Goal: Information Seeking & Learning: Learn about a topic

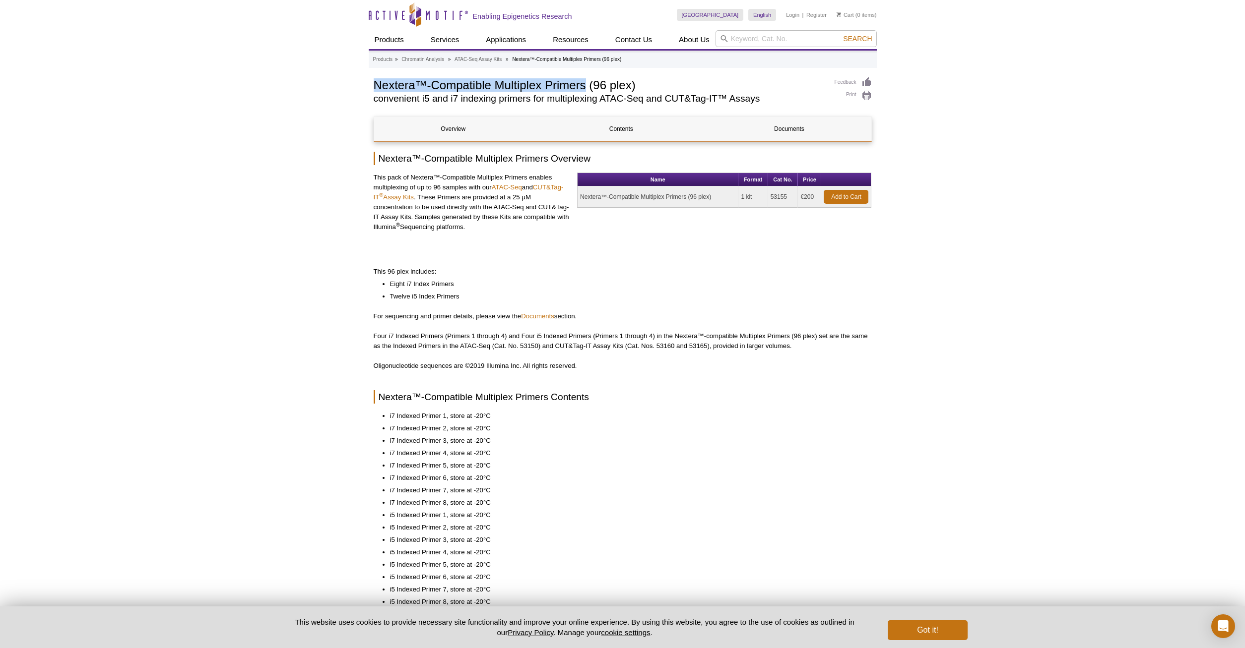
drag, startPoint x: 375, startPoint y: 85, endPoint x: 587, endPoint y: 86, distance: 212.8
click at [587, 86] on h1 "Nextera™-Compatible Multiplex Primers (96 plex)" at bounding box center [599, 84] width 451 height 15
copy h1 "Nextera™-Compatible Multiplex Primers"
drag, startPoint x: 345, startPoint y: 109, endPoint x: 340, endPoint y: 105, distance: 6.5
click at [343, 106] on div "Active Motif Logo Enabling Epigenetics Research 0 Search Skip to content Active…" at bounding box center [622, 498] width 1245 height 997
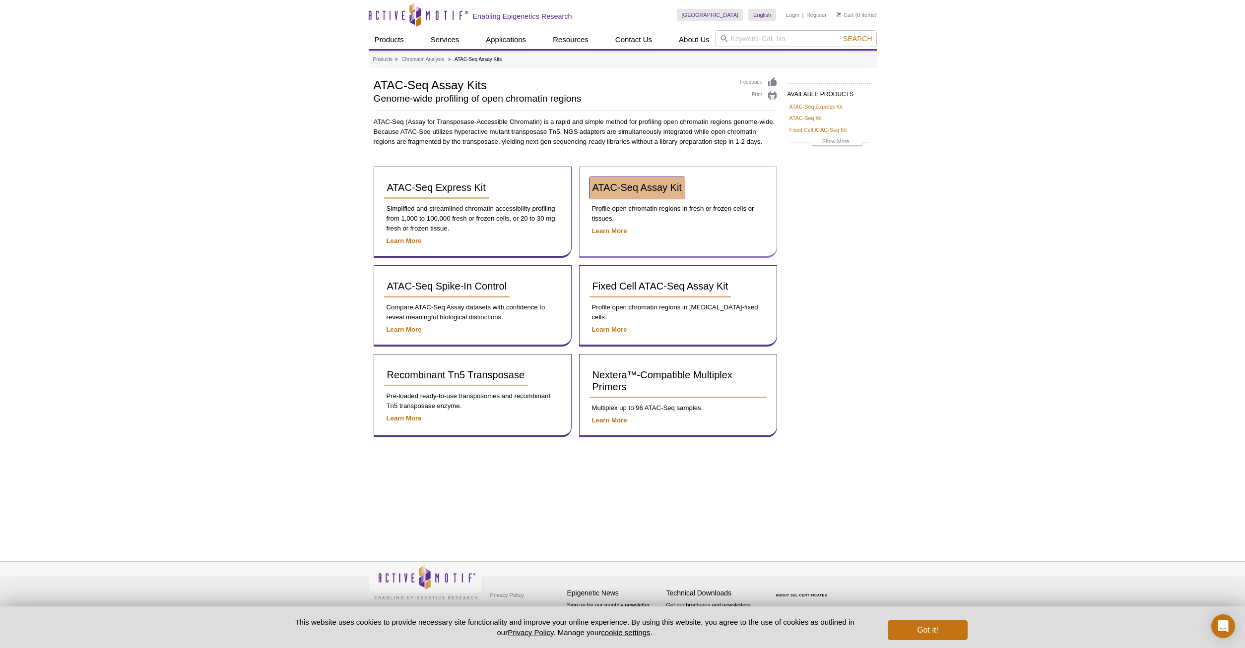
click at [630, 207] on div "ATAC-Seq Assay Kit Profile open chromatin regions in fresh or frozen cells or t…" at bounding box center [678, 212] width 198 height 91
click at [626, 193] on span "ATAC-Seq Assay Kit" at bounding box center [636, 187] width 89 height 11
